Goal: Find specific page/section: Find specific page/section

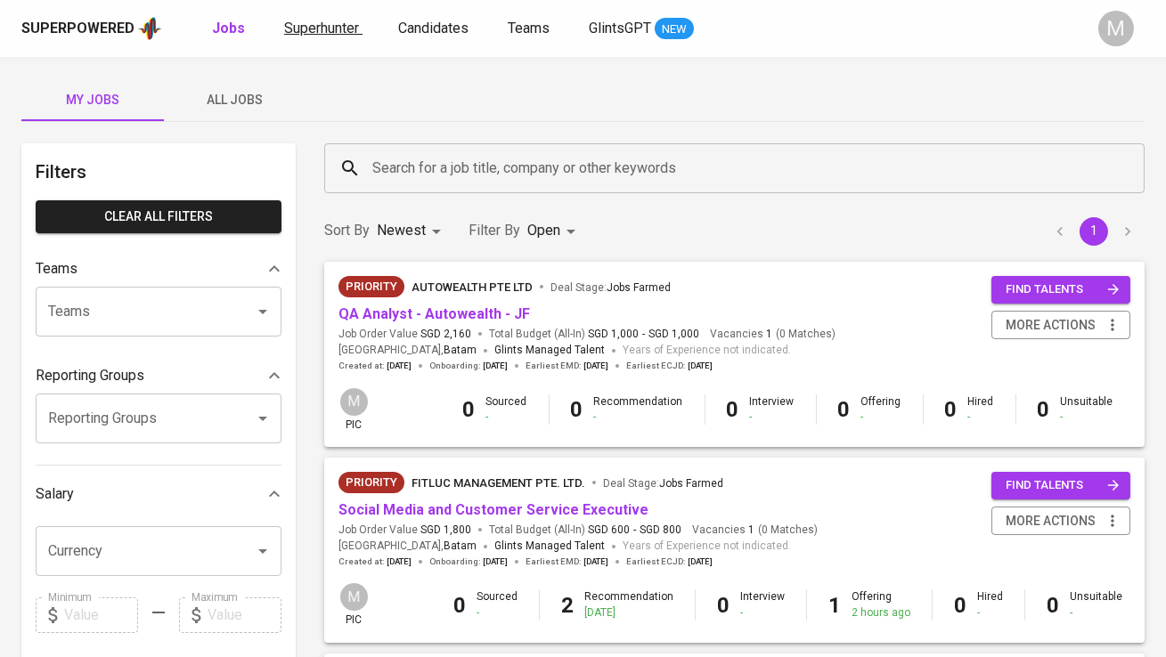
click at [329, 29] on span "Superhunter" at bounding box center [321, 28] width 75 height 17
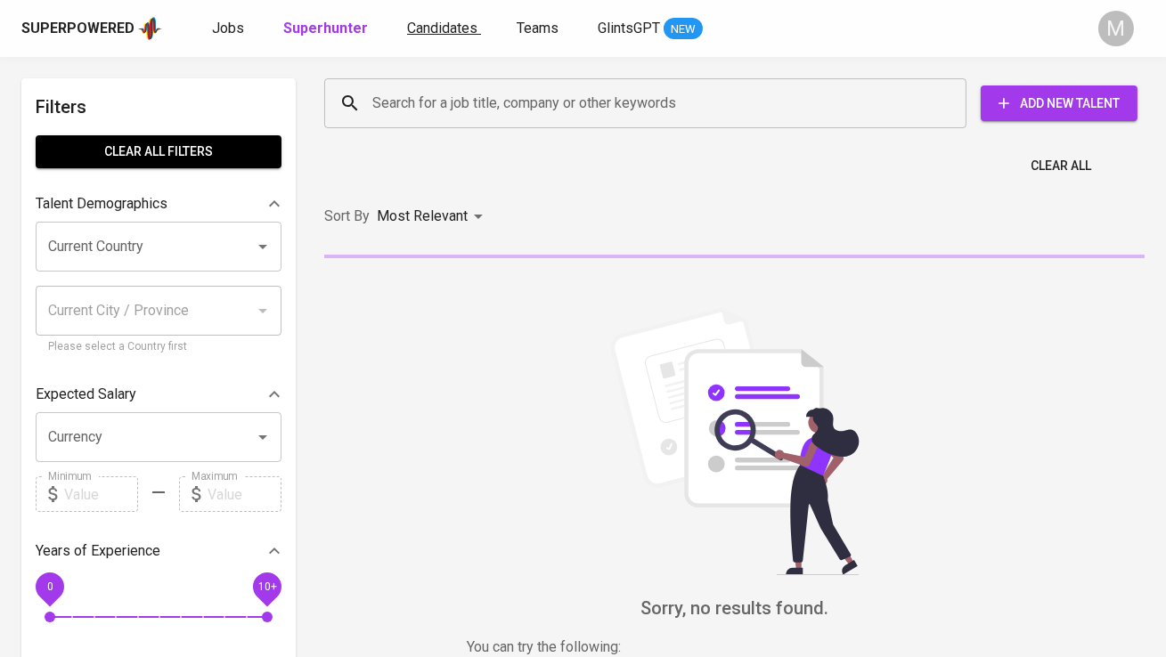
click at [424, 38] on link "Candidates" at bounding box center [444, 29] width 74 height 22
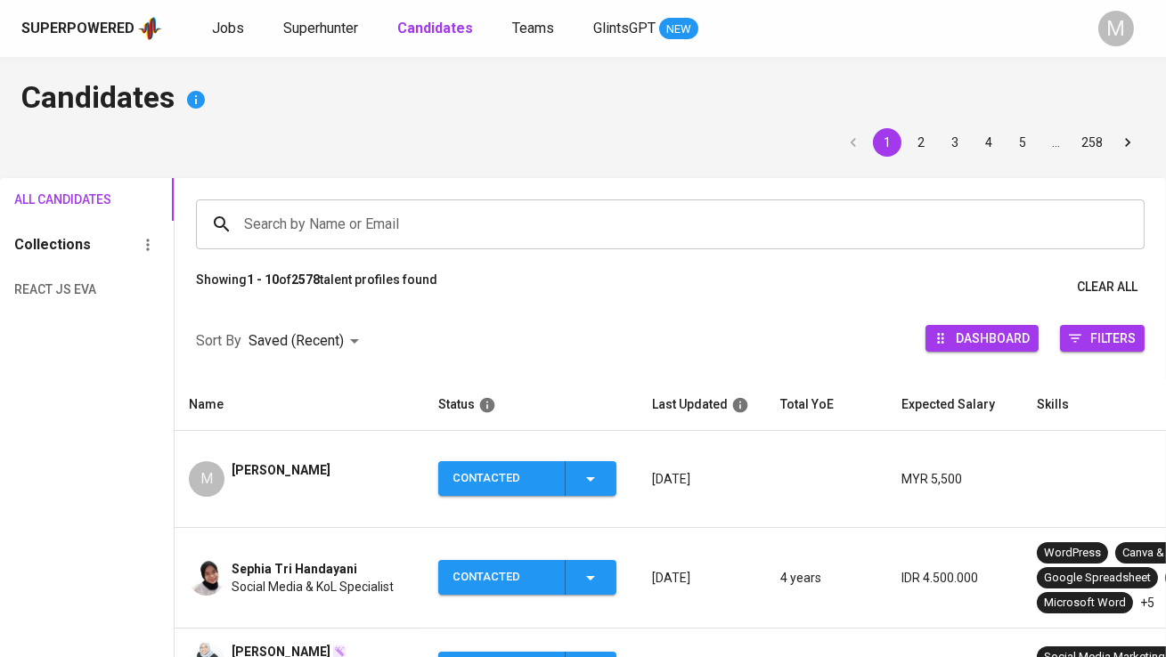
click at [397, 208] on input "Search by Name or Email" at bounding box center [675, 225] width 870 height 34
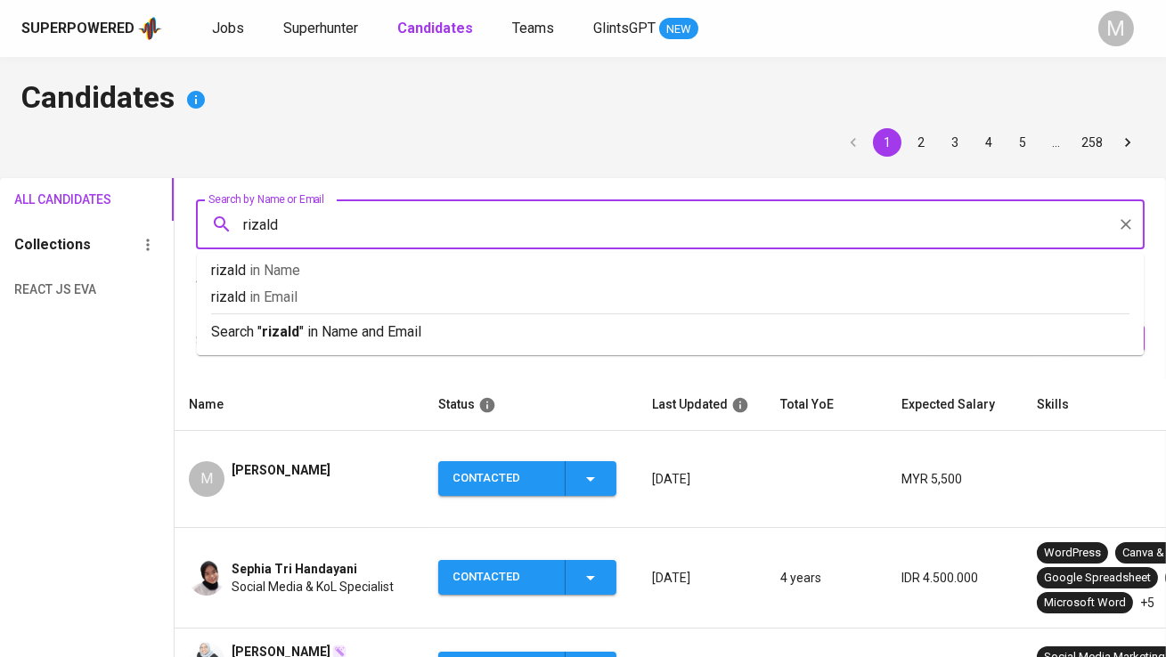
type input "[PERSON_NAME]"
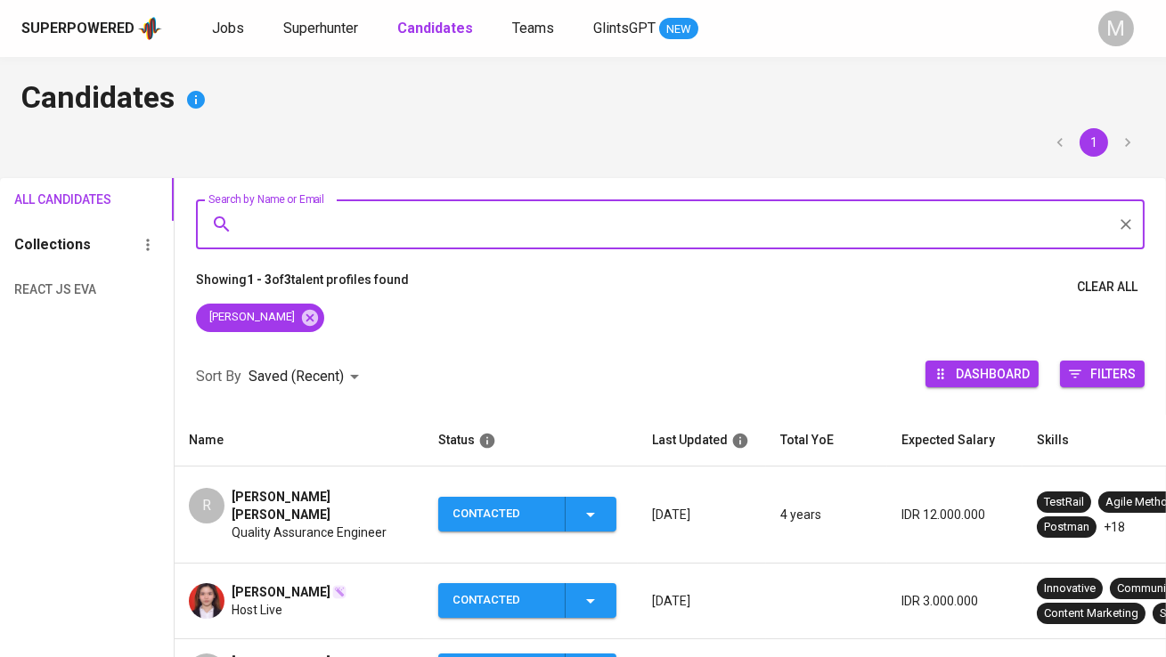
click at [320, 492] on span "[PERSON_NAME] [PERSON_NAME]" at bounding box center [321, 506] width 178 height 36
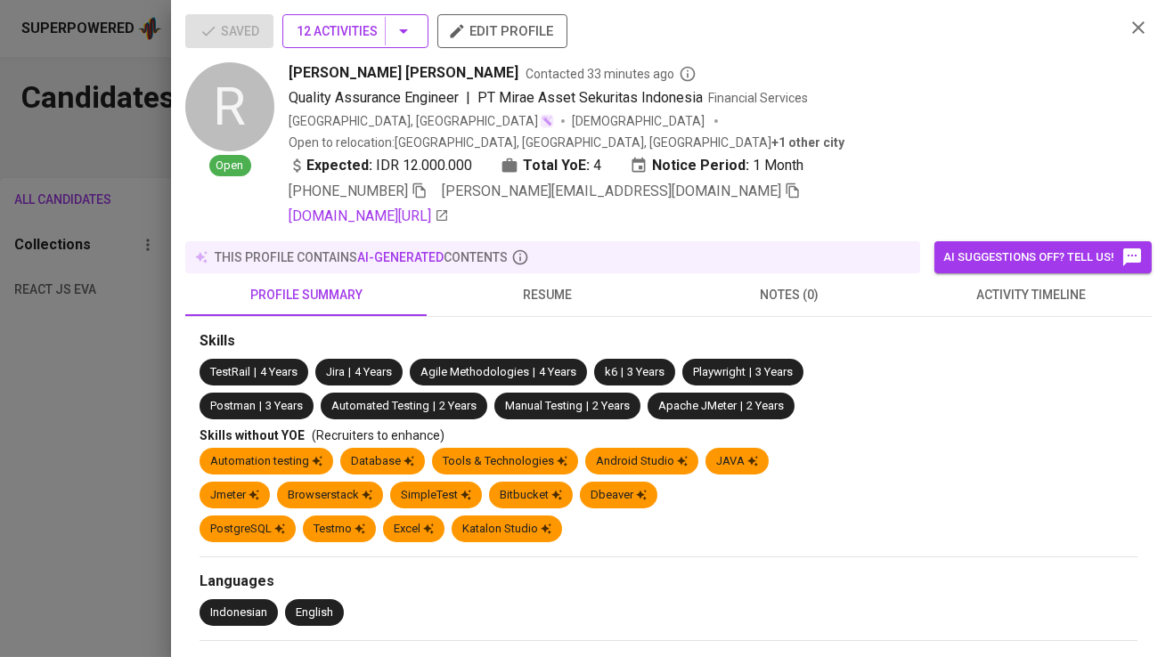
click at [396, 38] on icon "button" at bounding box center [403, 30] width 21 height 21
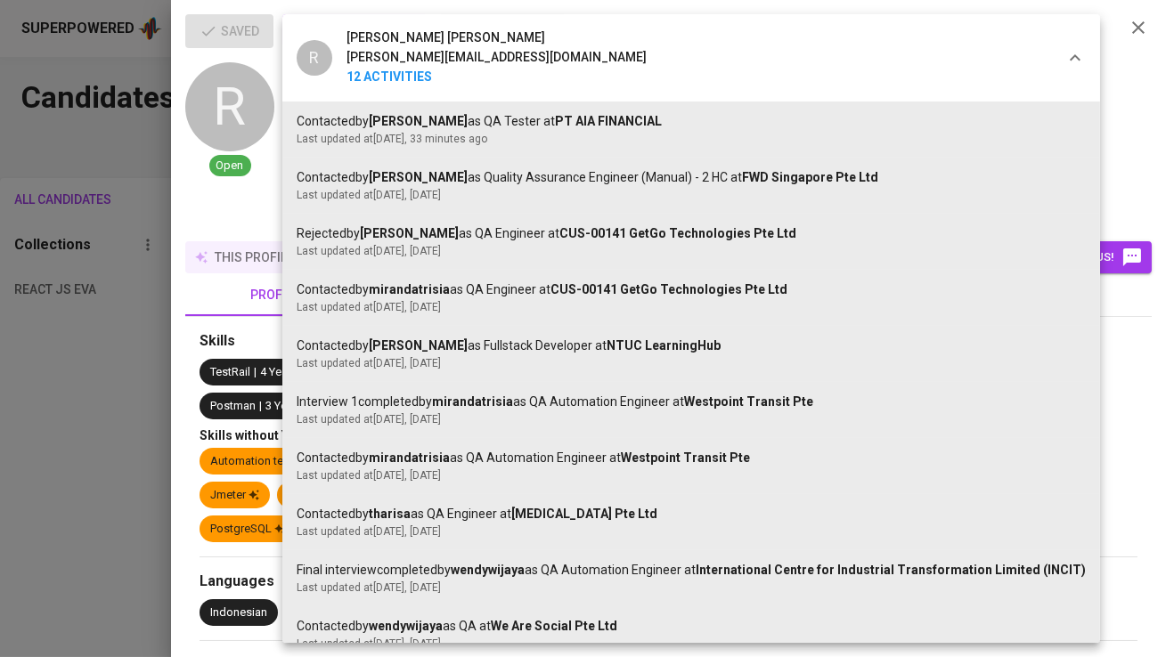
click at [396, 38] on span "[PERSON_NAME] [PERSON_NAME]" at bounding box center [446, 39] width 199 height 20
